Goal: Transaction & Acquisition: Purchase product/service

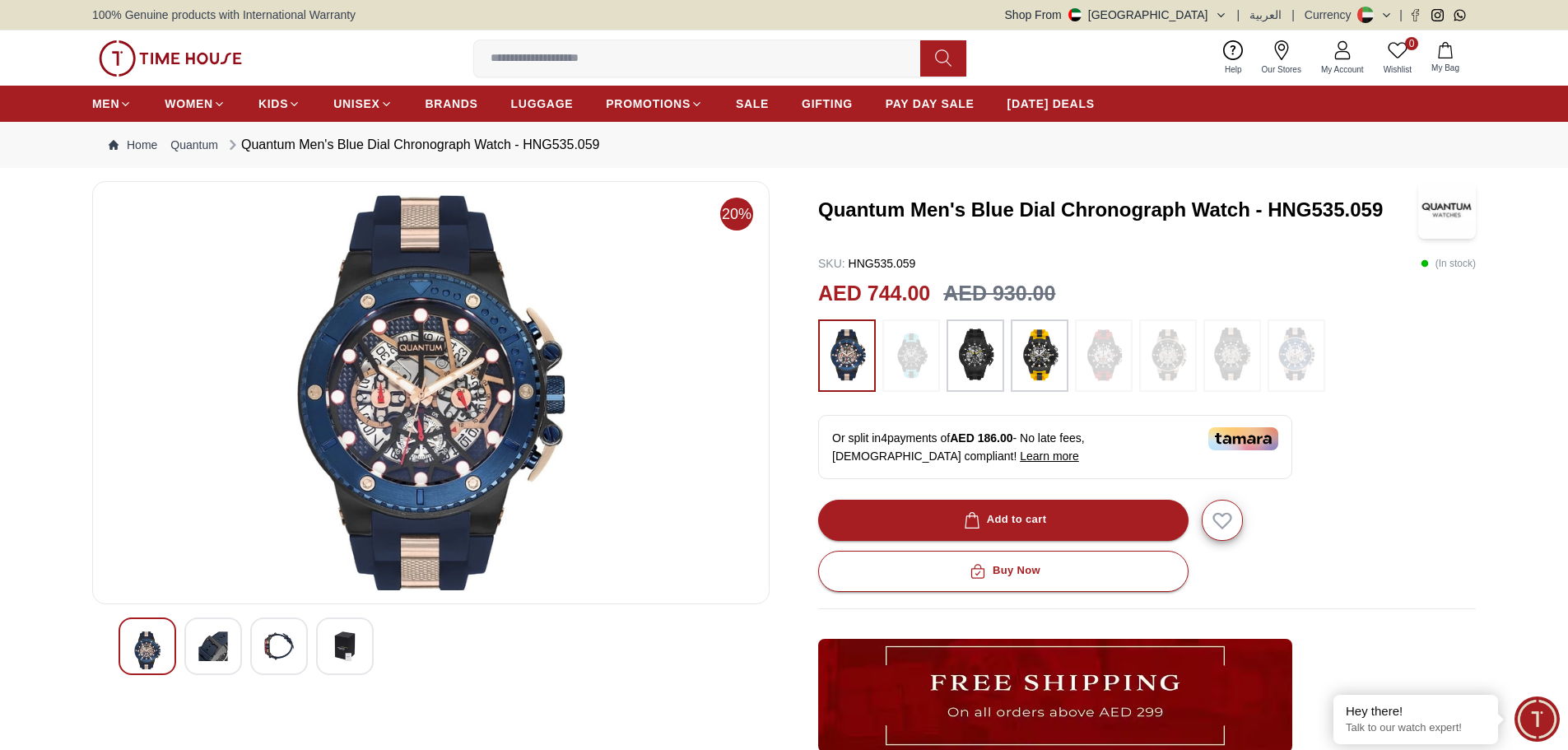
click at [632, 492] on img at bounding box center [431, 393] width 649 height 395
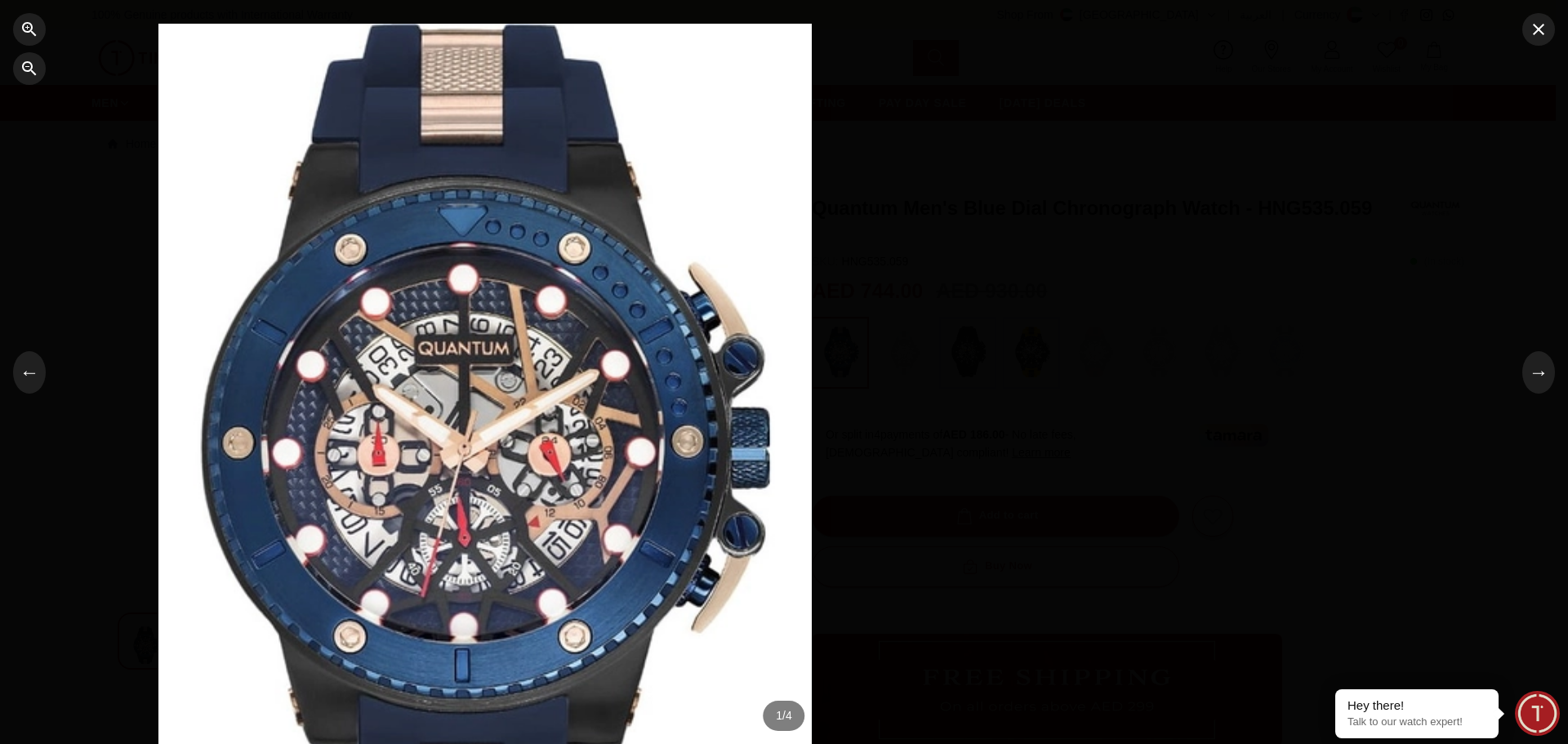
drag, startPoint x: 716, startPoint y: 485, endPoint x: 292, endPoint y: 456, distance: 425.0
click at [294, 456] on div at bounding box center [484, 358] width 653 height 670
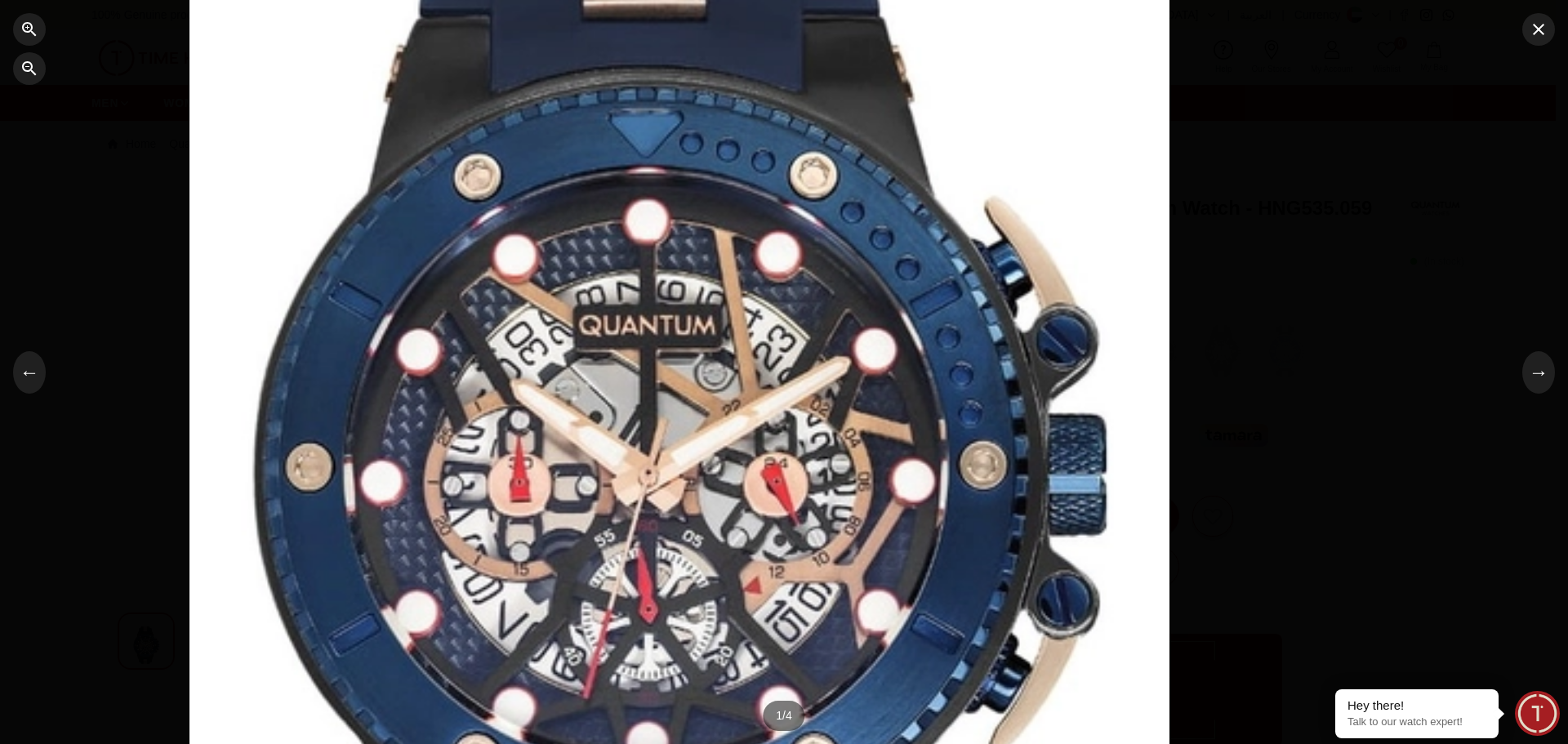
drag, startPoint x: 640, startPoint y: 429, endPoint x: 967, endPoint y: 428, distance: 327.0
click at [967, 428] on div at bounding box center [679, 340] width 980 height 1004
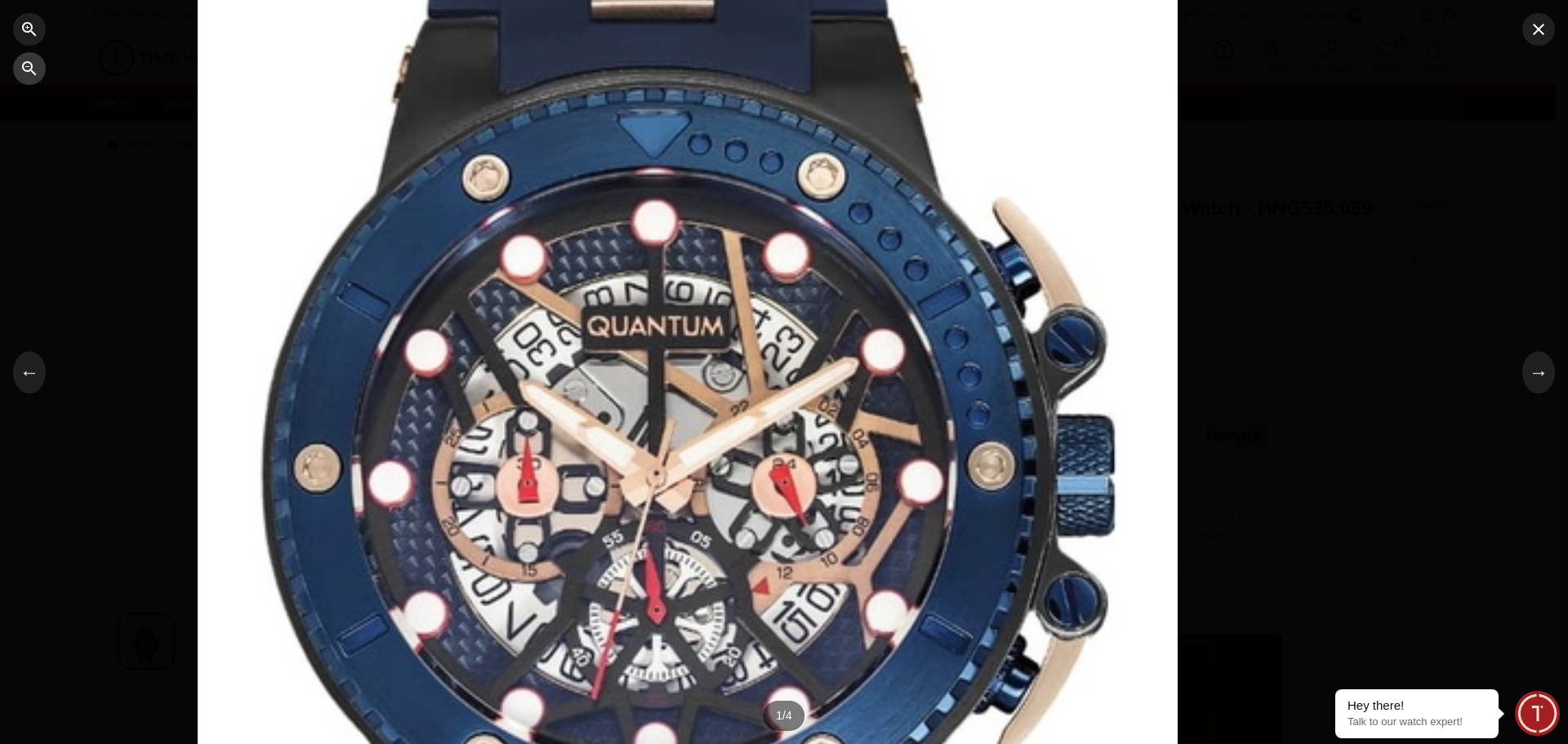
click at [30, 71] on icon "button" at bounding box center [29, 68] width 14 height 14
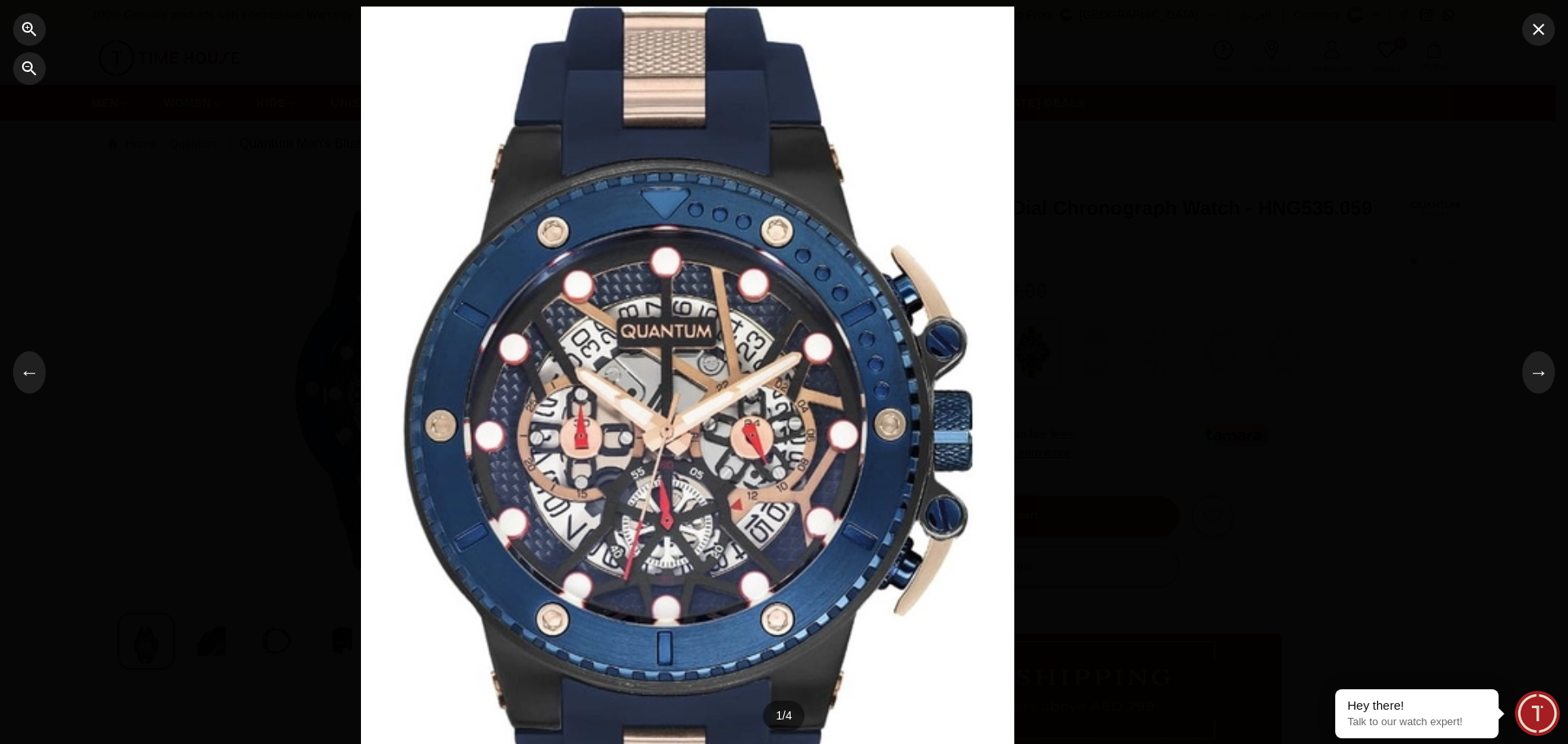
click at [744, 220] on div at bounding box center [687, 341] width 653 height 670
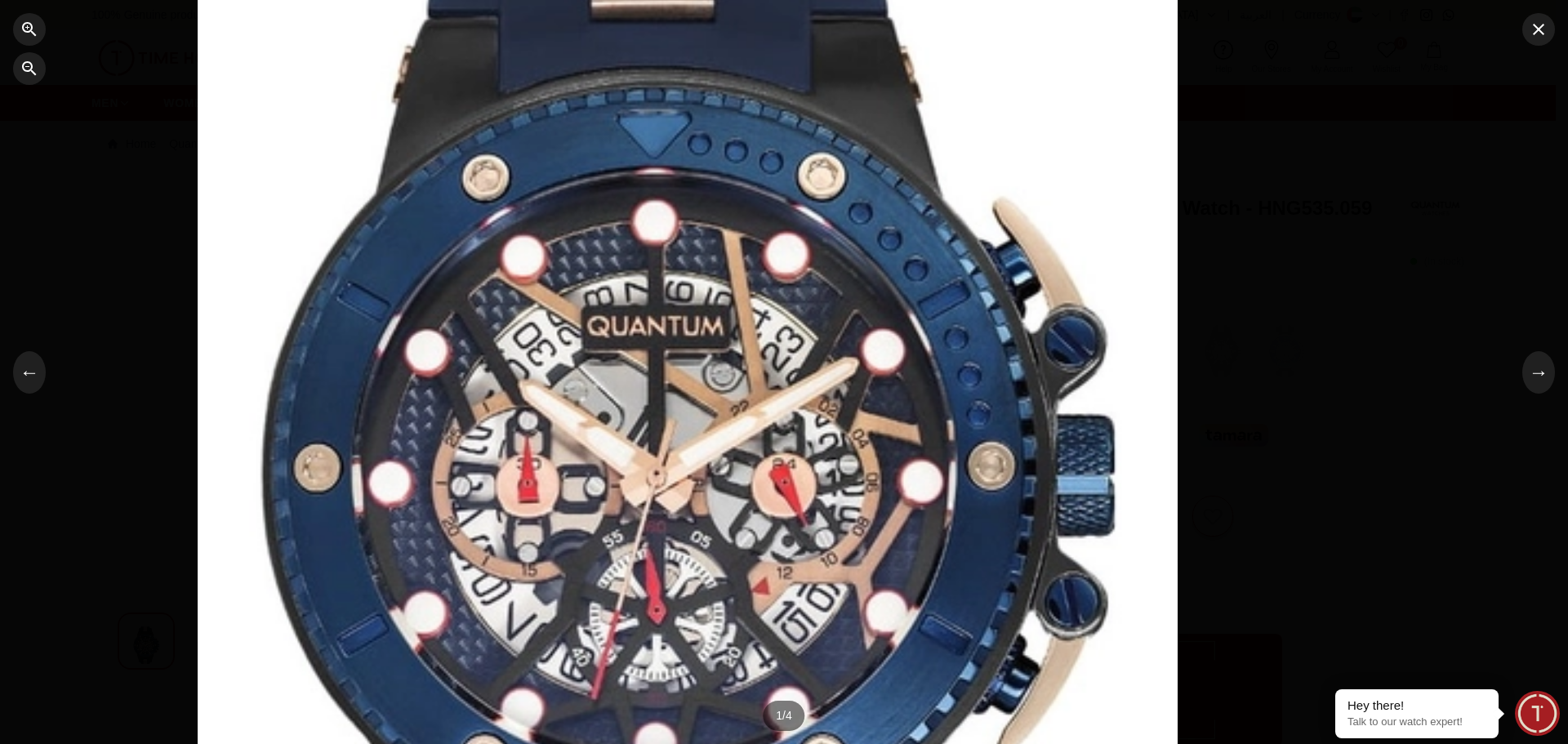
click at [744, 220] on div at bounding box center [688, 341] width 980 height 1004
drag, startPoint x: 744, startPoint y: 220, endPoint x: 714, endPoint y: 219, distance: 30.0
click at [714, 219] on div at bounding box center [688, 341] width 980 height 1004
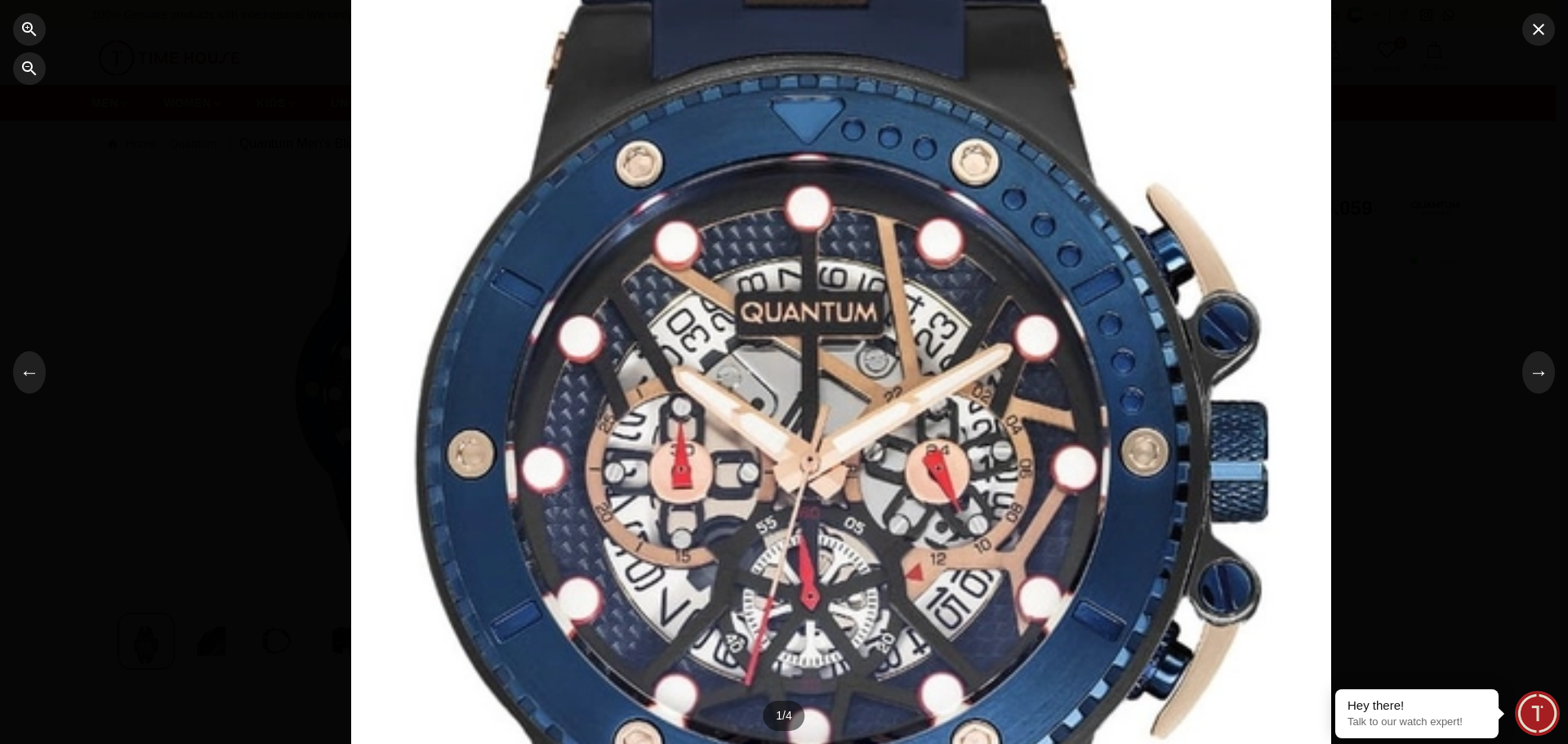
drag, startPoint x: 714, startPoint y: 219, endPoint x: 868, endPoint y: 205, distance: 154.6
click at [868, 205] on div at bounding box center [841, 327] width 980 height 1004
click at [23, 66] on icon "button" at bounding box center [29, 68] width 14 height 14
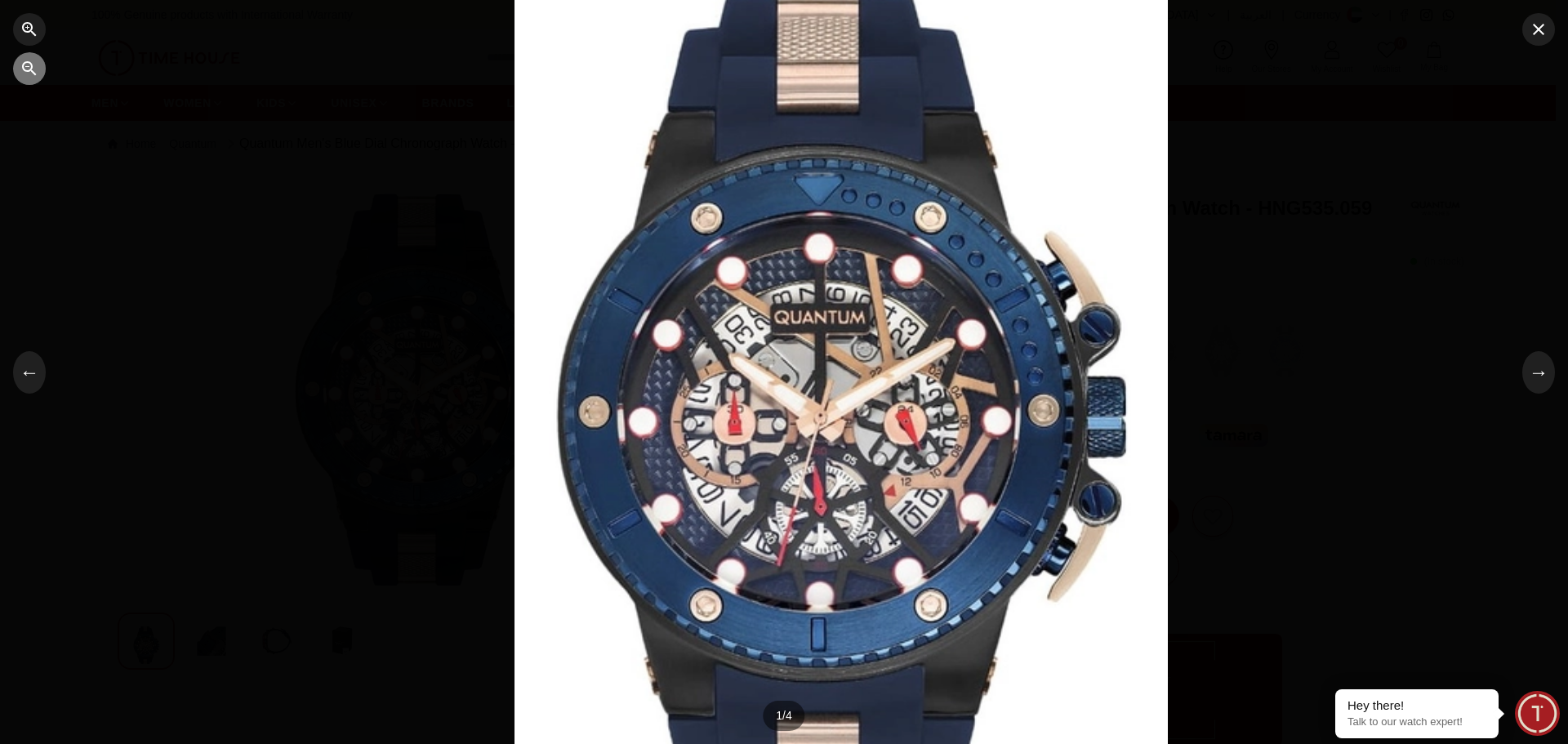
click at [23, 66] on icon "button" at bounding box center [29, 68] width 14 height 14
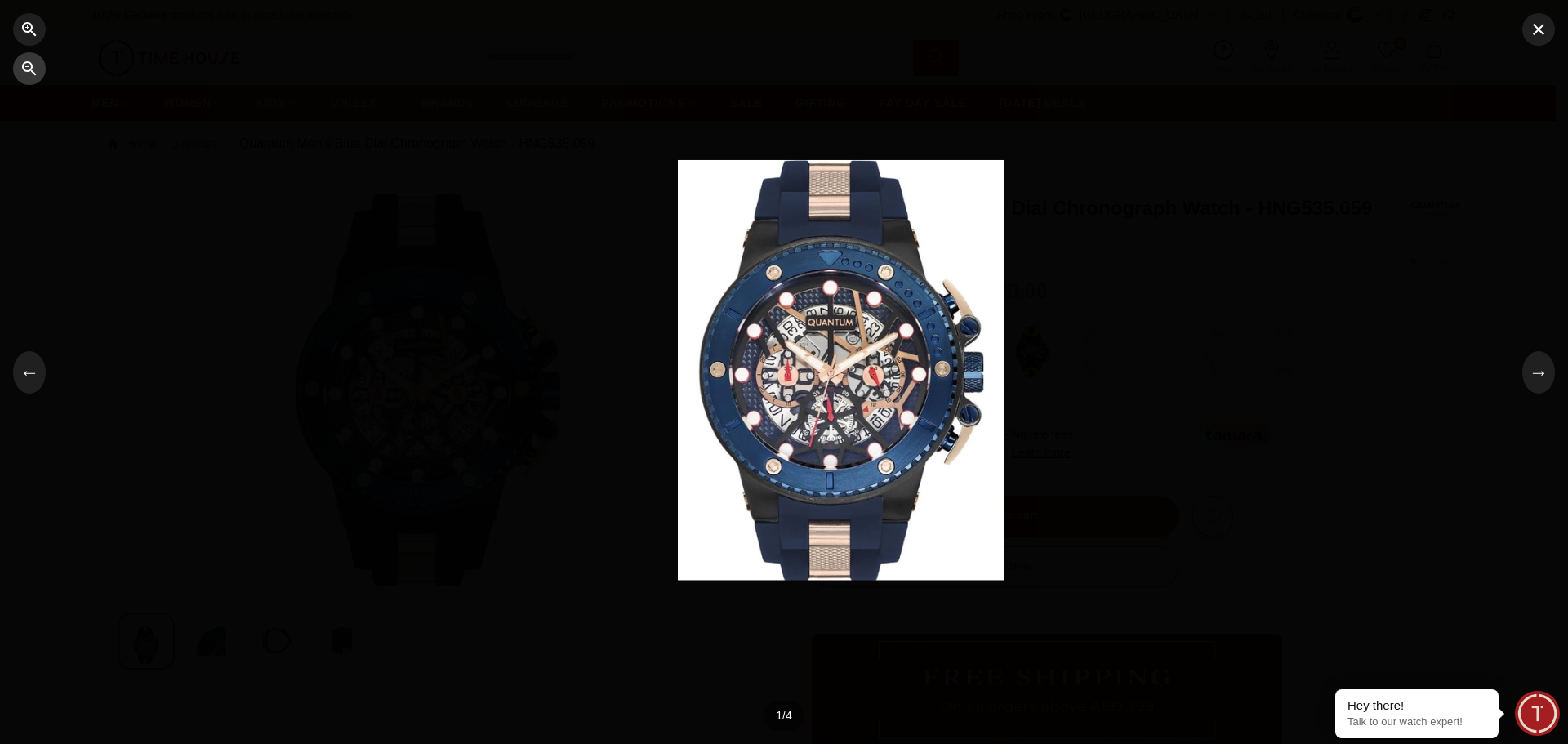
click at [23, 66] on icon "button" at bounding box center [29, 68] width 14 height 14
